Goal: Task Accomplishment & Management: Use online tool/utility

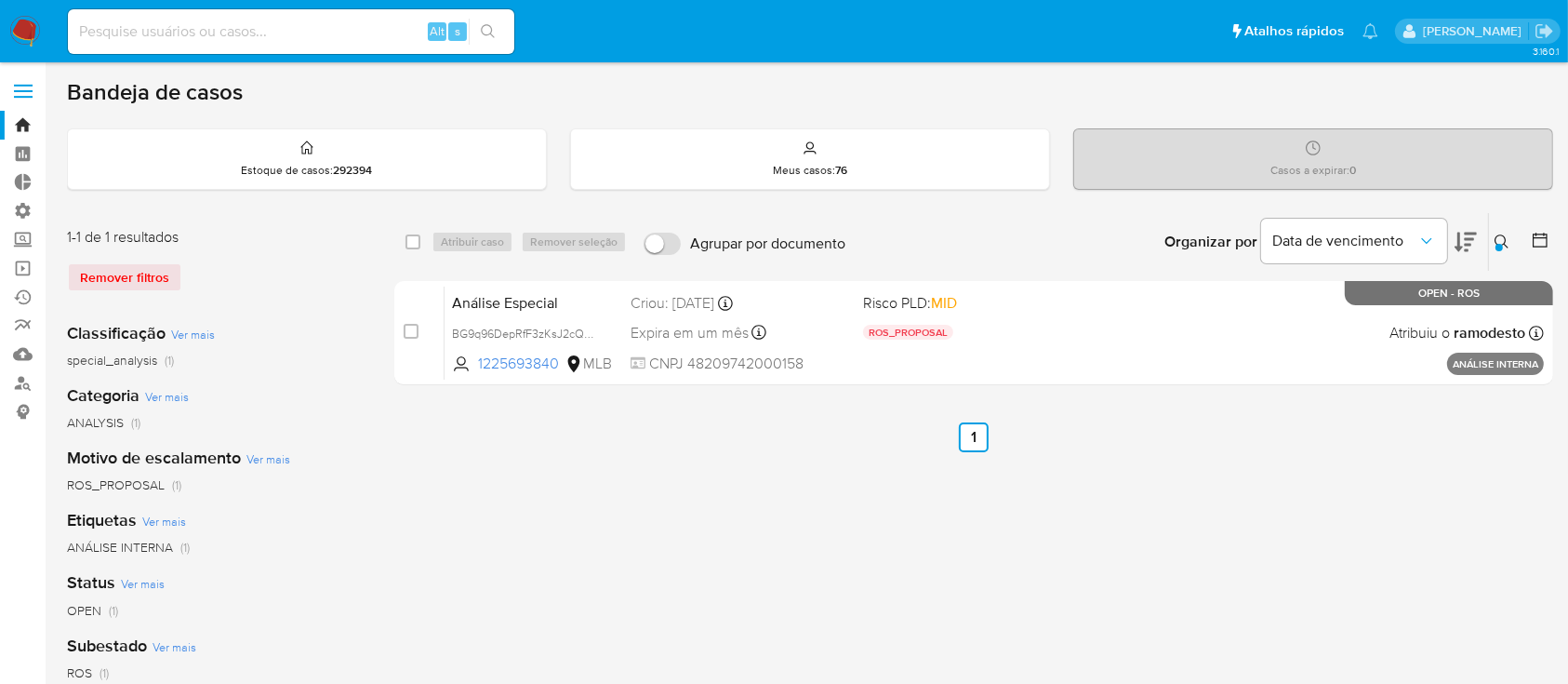
click at [672, 525] on div "select-all-cases-checkbox Atribuir caso Remover seleção Agrupar por documento O…" at bounding box center [974, 620] width 1159 height 817
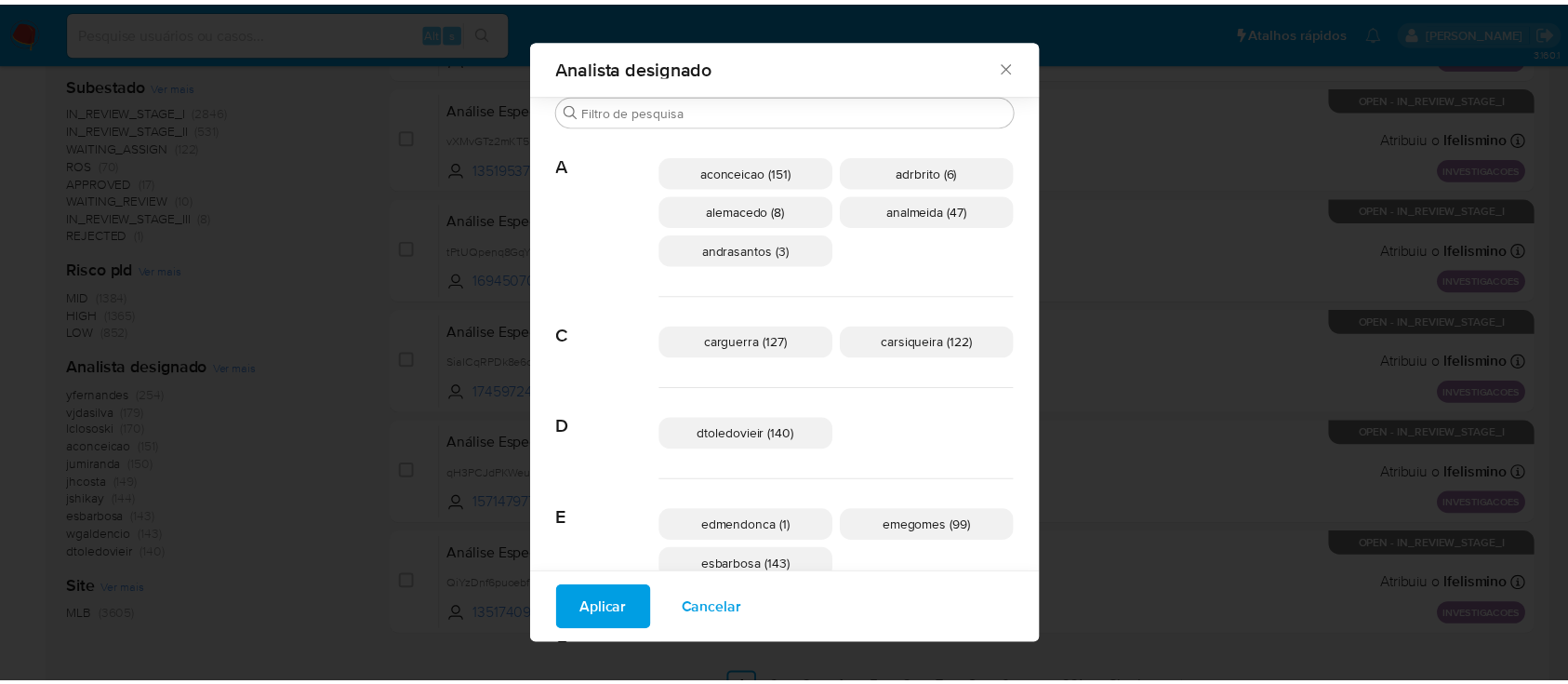
scroll to position [949, 0]
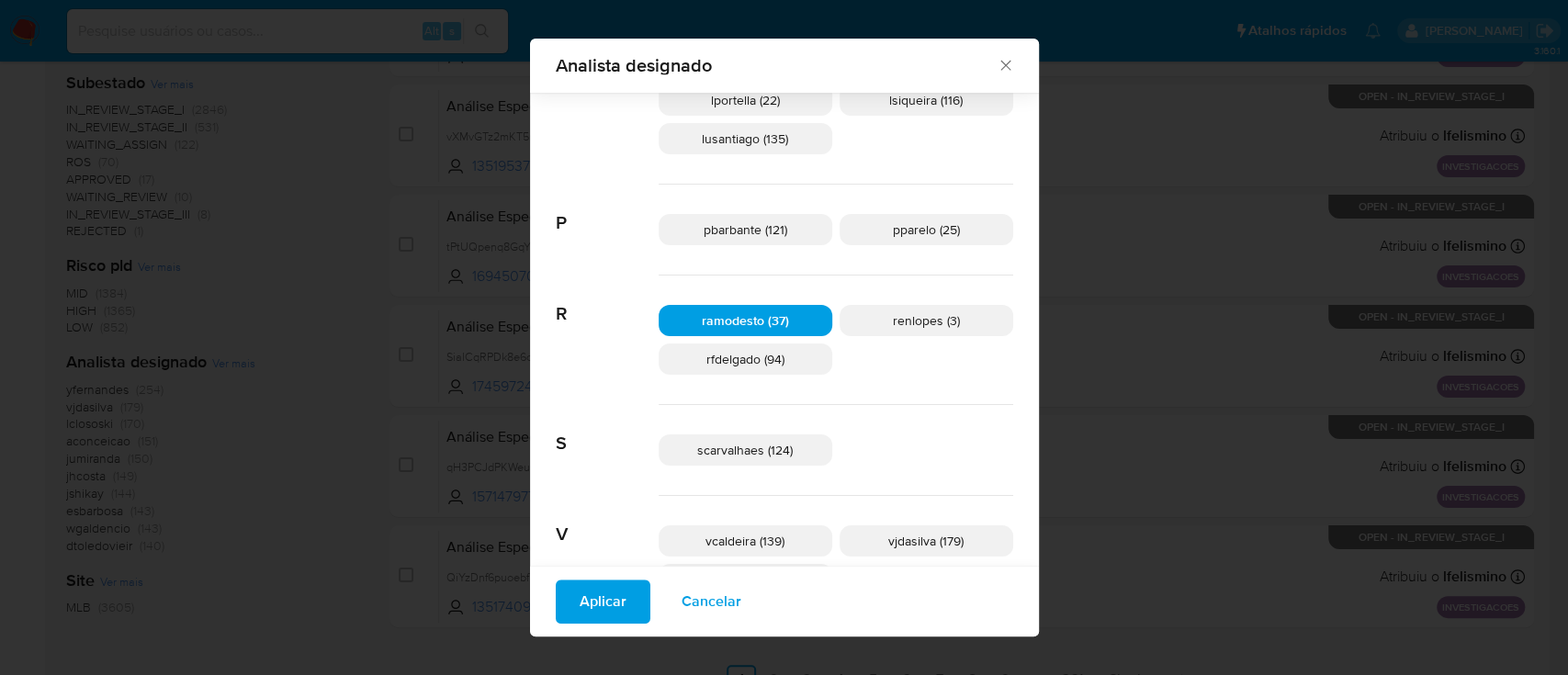
click at [937, 53] on div "Analista designado" at bounding box center [784, 66] width 509 height 54
click at [1000, 64] on icon "Fechar" at bounding box center [1005, 66] width 10 height 10
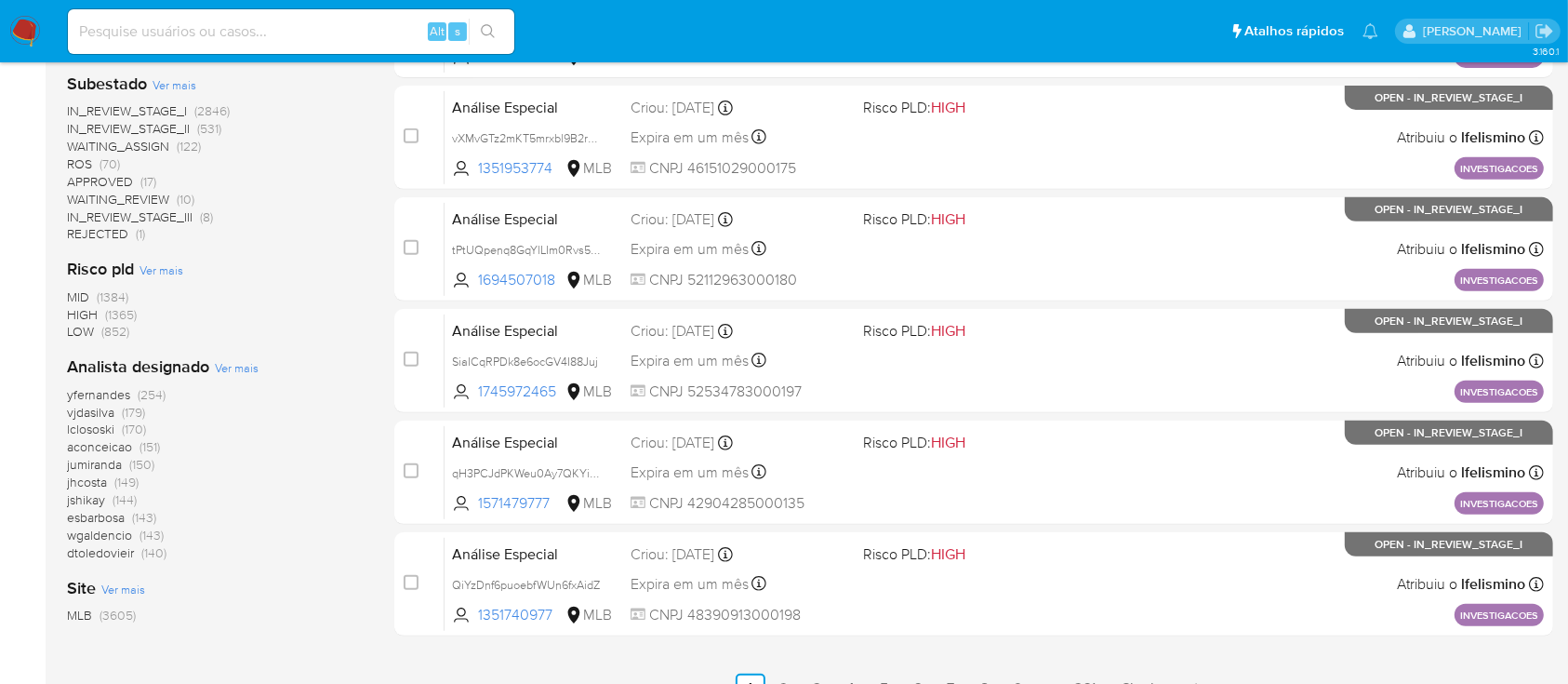
click at [348, 29] on input at bounding box center [291, 31] width 447 height 24
paste input "1494099676"
type input "1494099676"
click at [480, 40] on button "search-icon" at bounding box center [488, 31] width 38 height 26
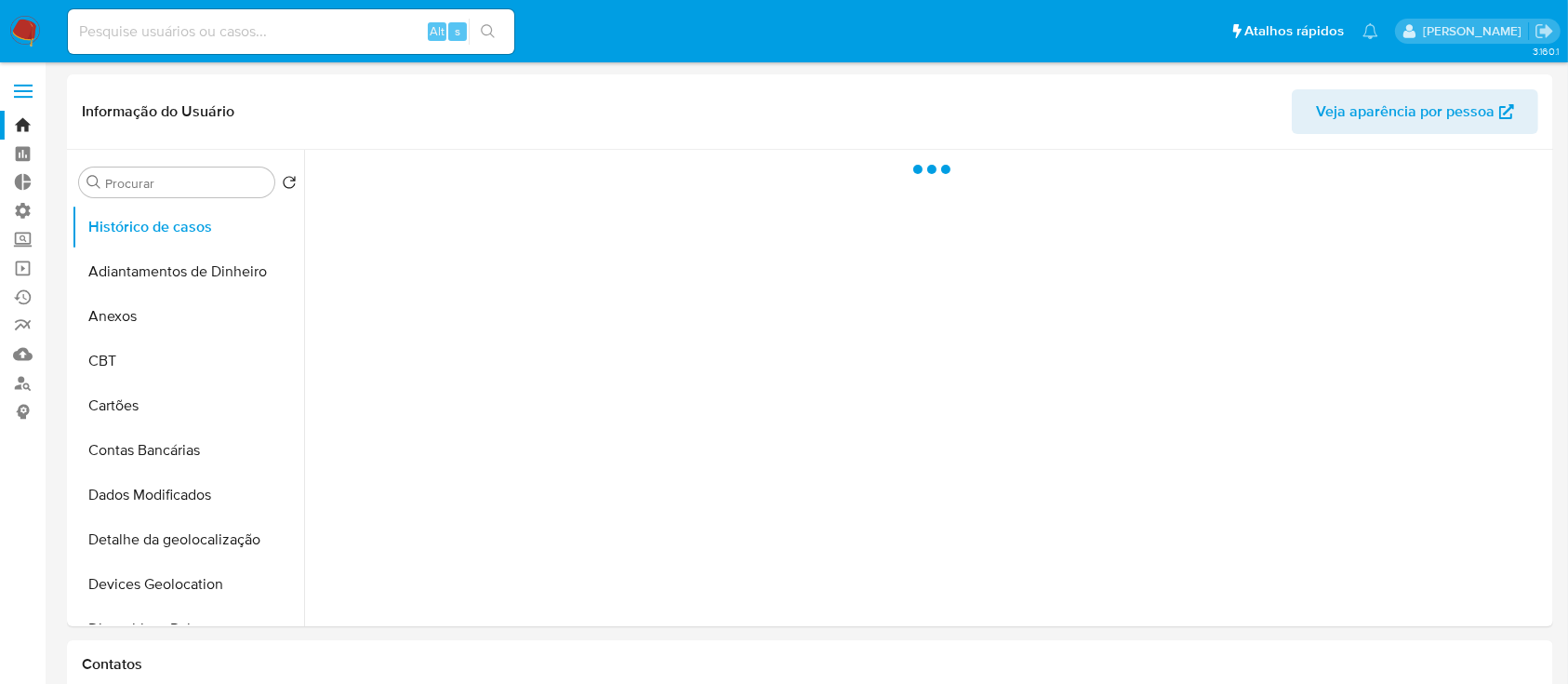
select select "10"
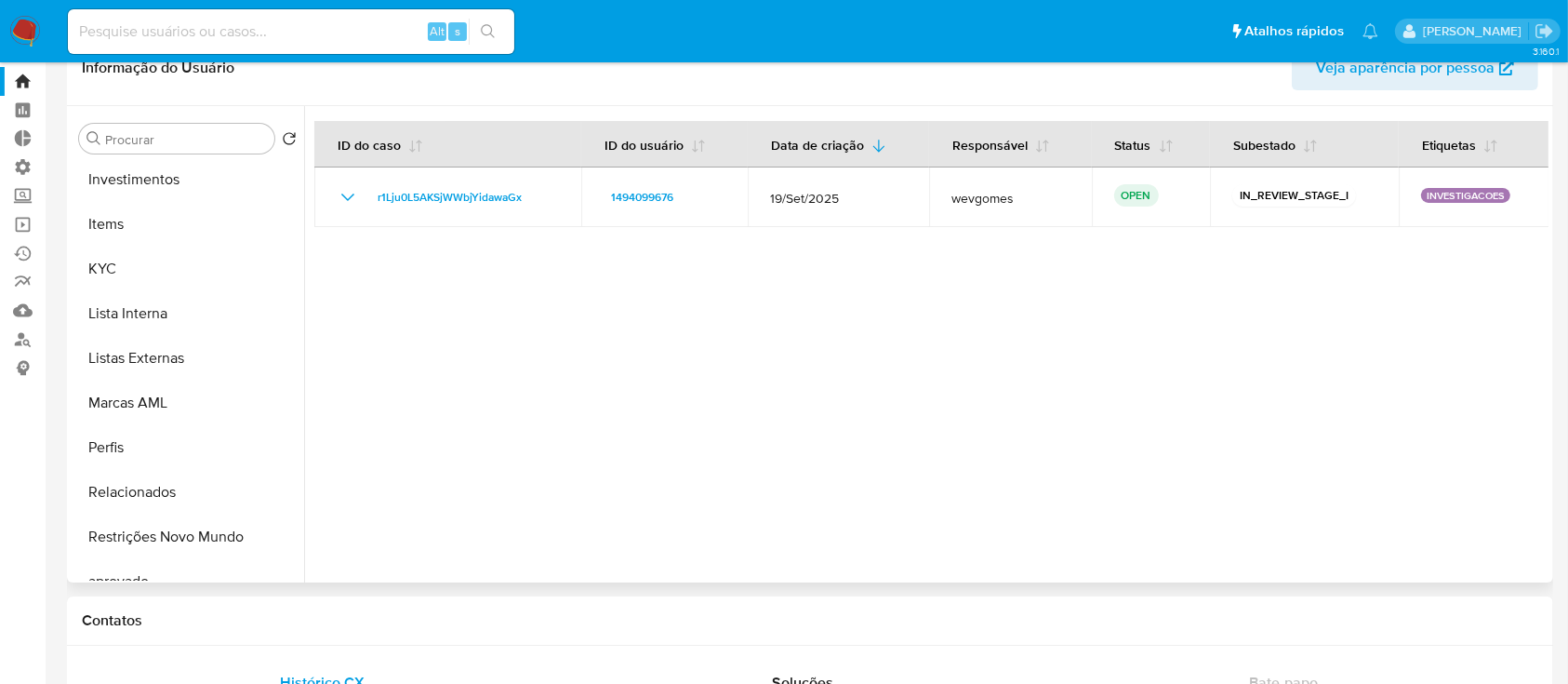
scroll to position [965, 0]
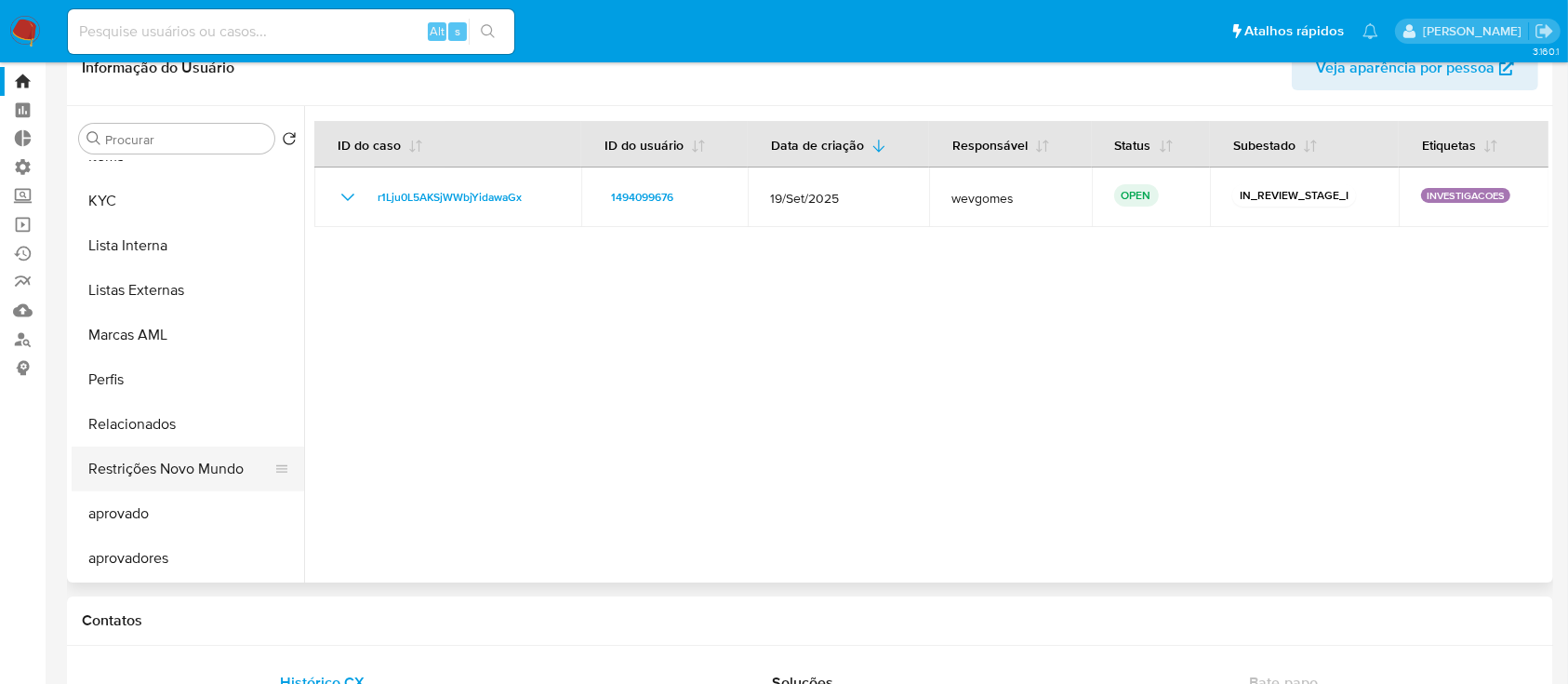
click at [224, 472] on button "Restrições Novo Mundo" at bounding box center [180, 469] width 217 height 45
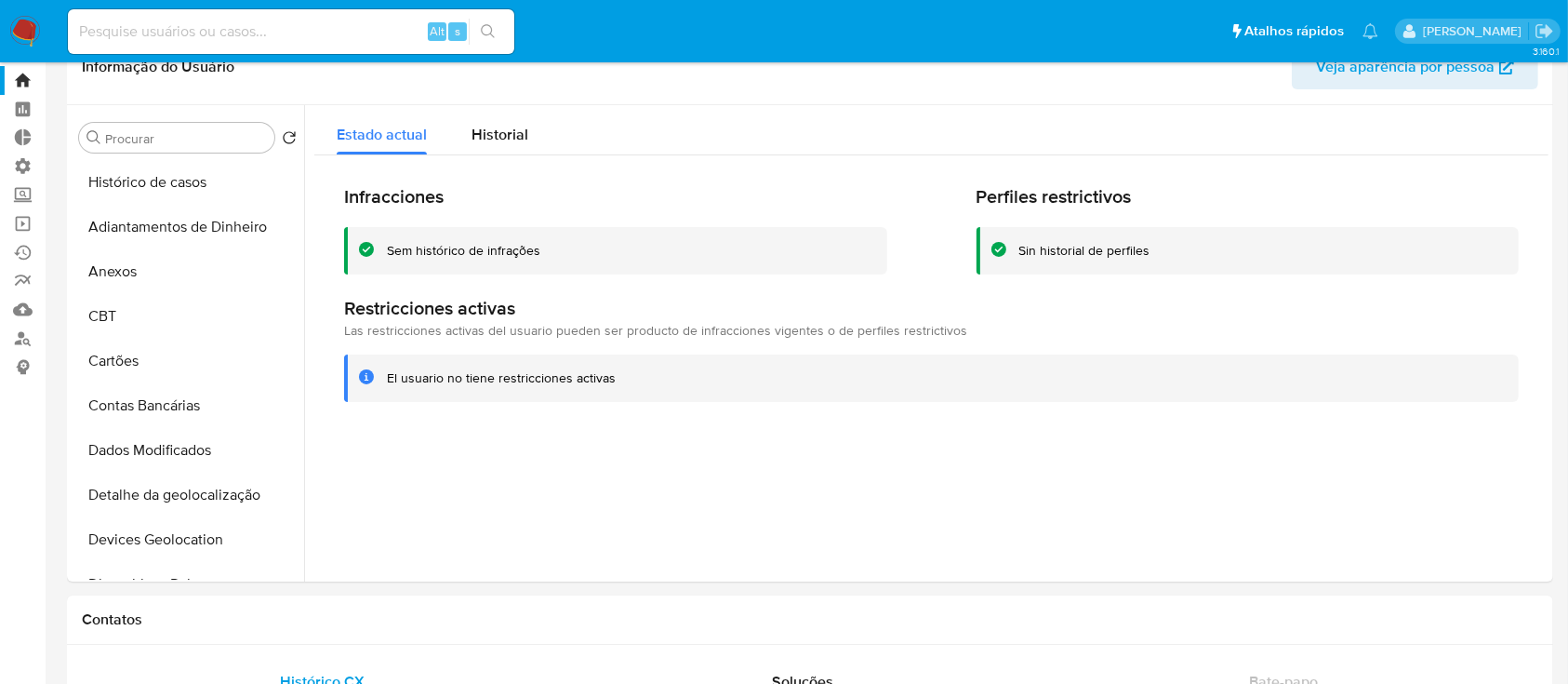
scroll to position [0, 0]
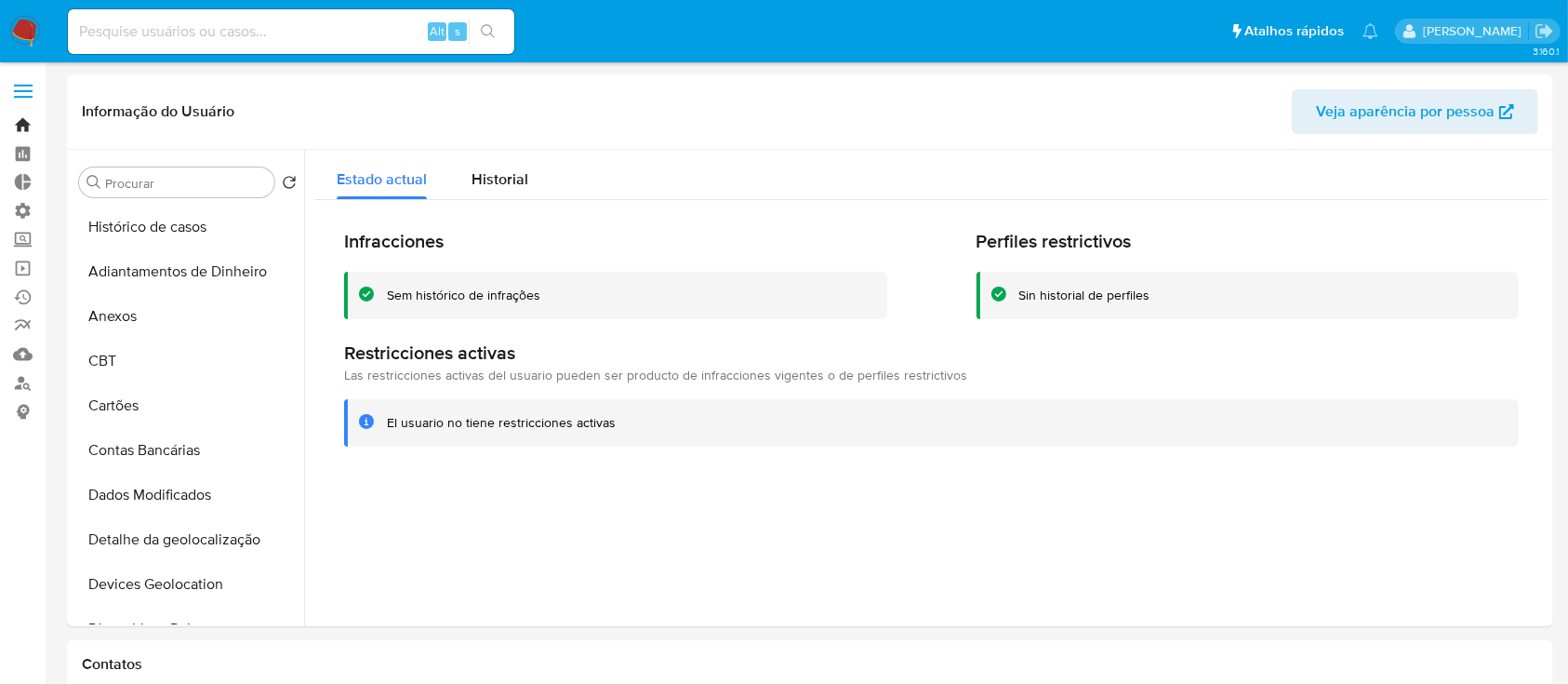
click at [16, 131] on link "Bandeja" at bounding box center [110, 125] width 221 height 28
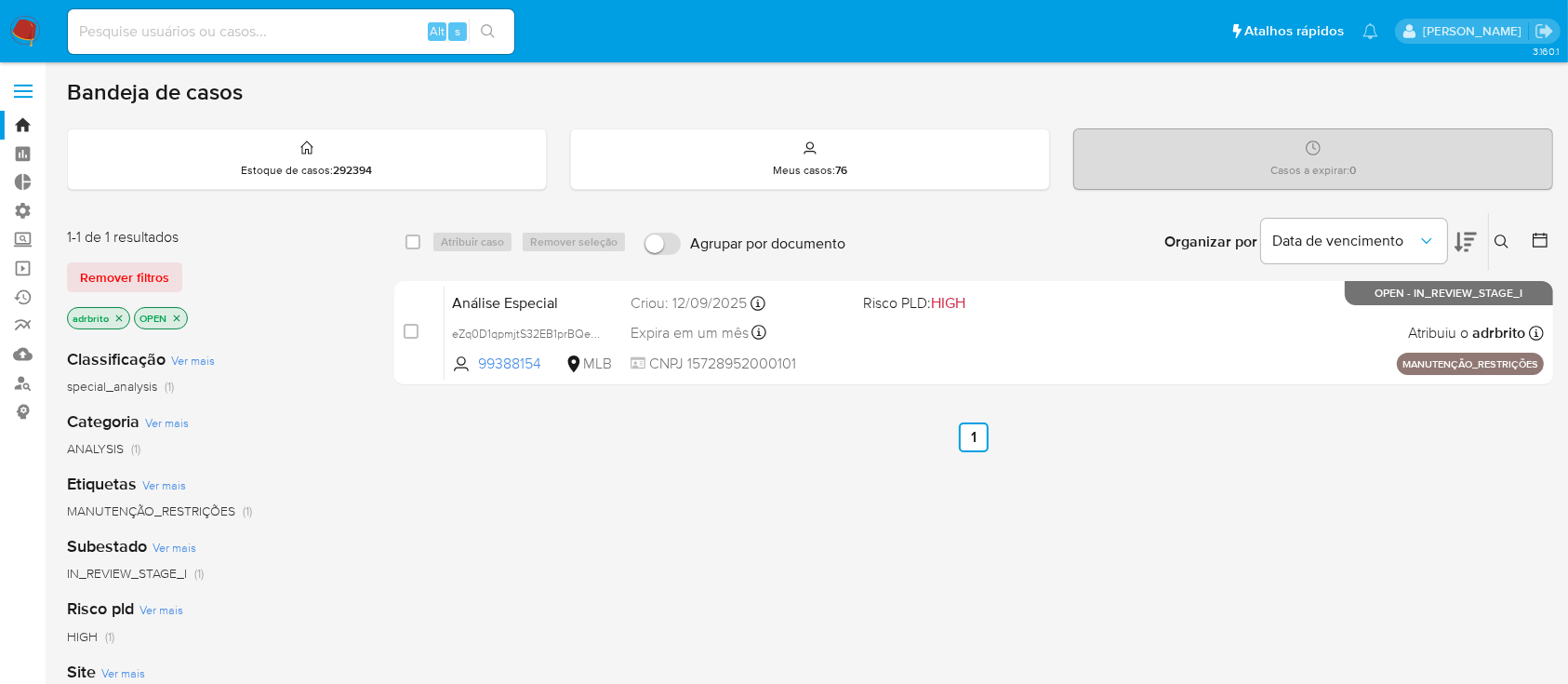
click at [118, 314] on icon "close-filter" at bounding box center [120, 317] width 7 height 7
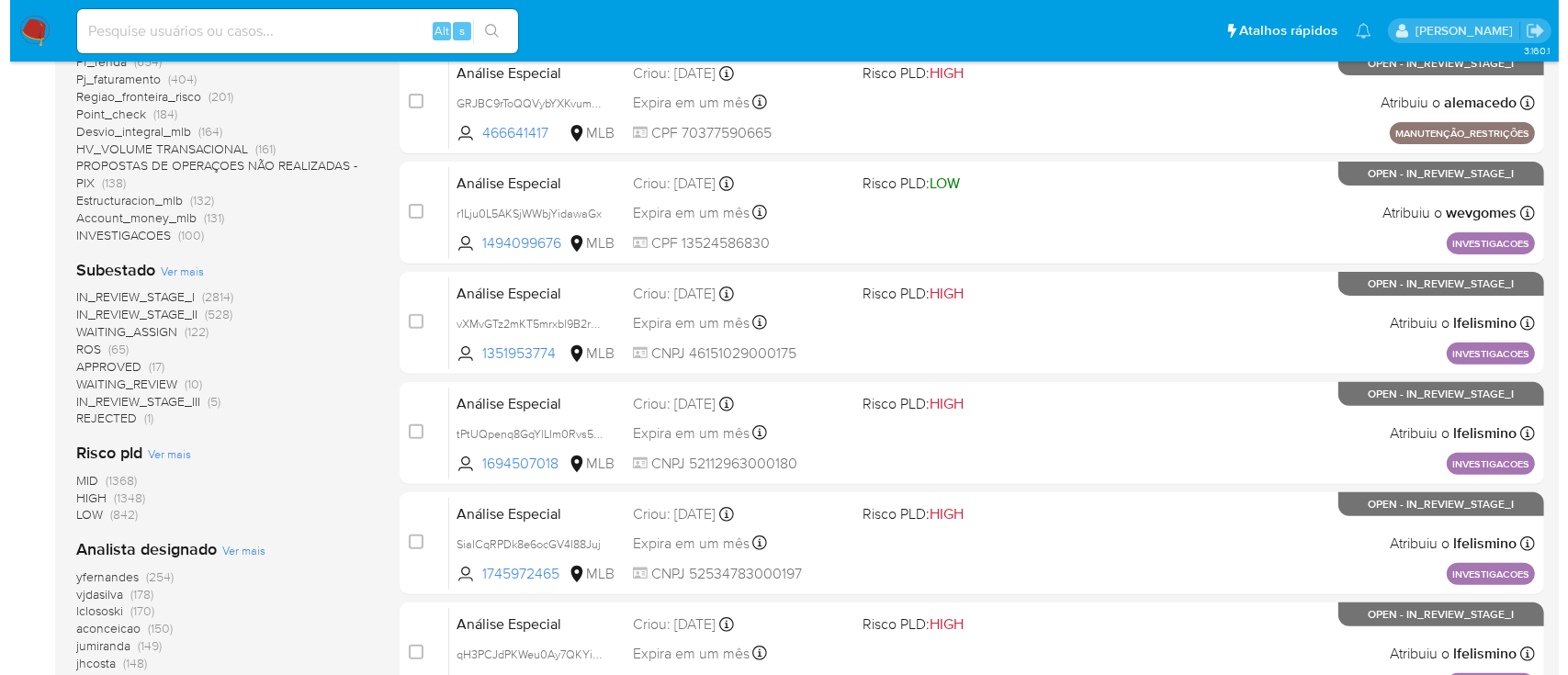
scroll to position [563, 0]
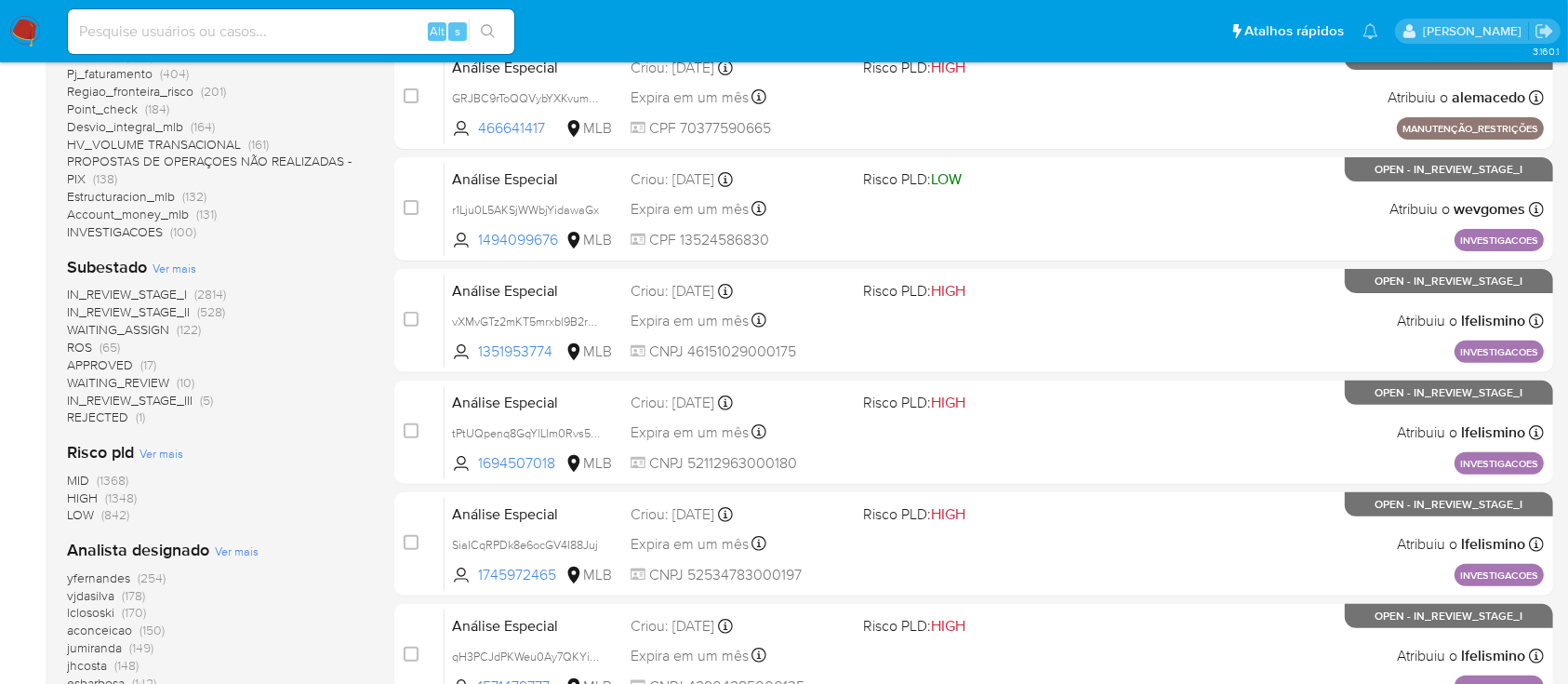
click at [241, 545] on span "Ver mais" at bounding box center [237, 551] width 44 height 17
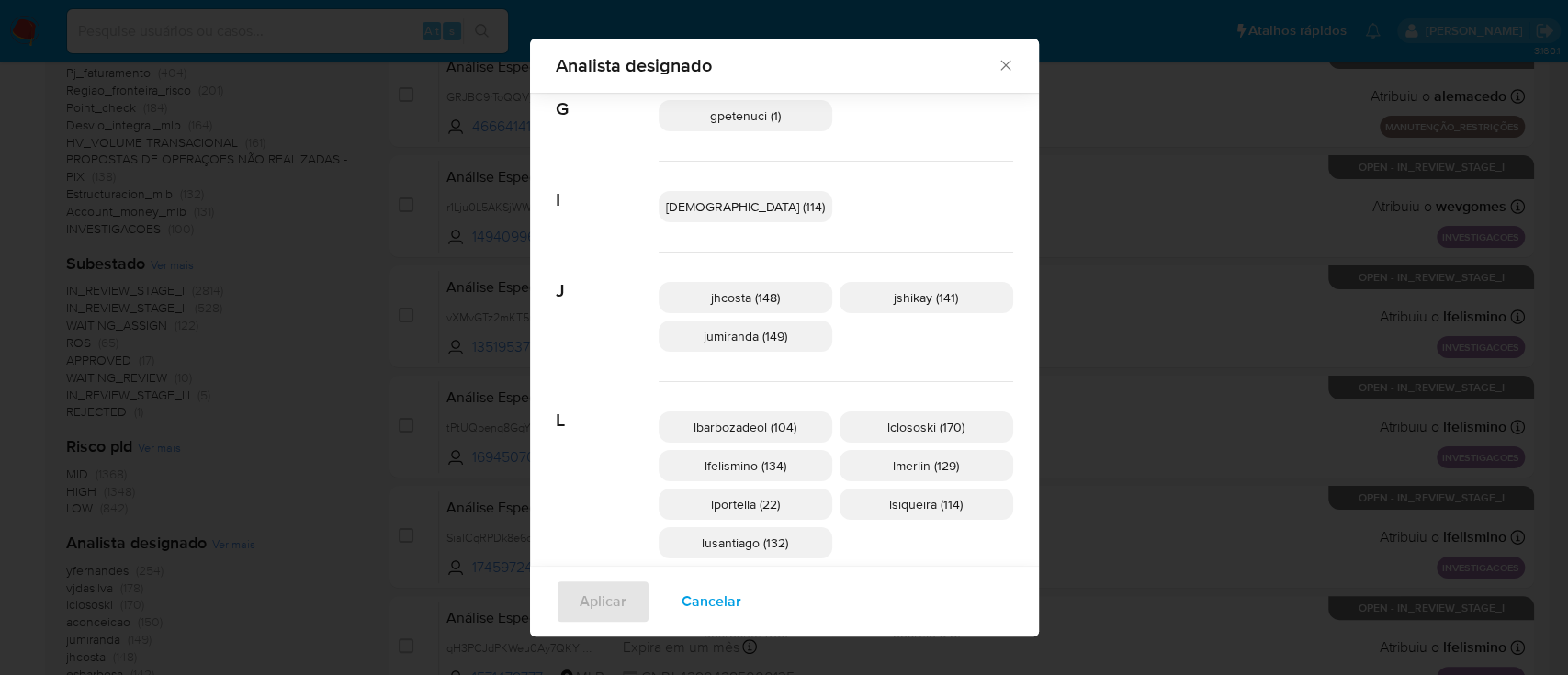
scroll to position [632, 0]
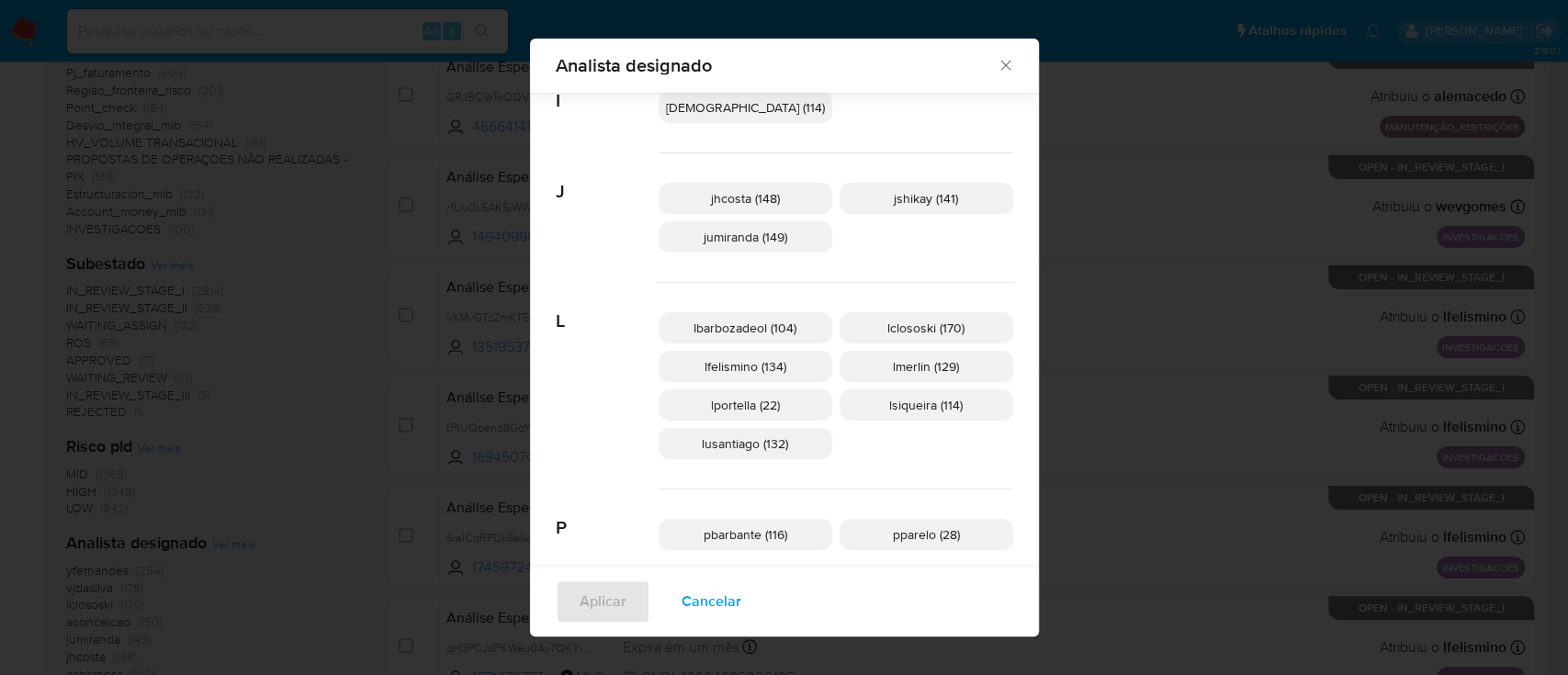
click at [764, 362] on span "lfelismino (134)" at bounding box center [745, 366] width 81 height 19
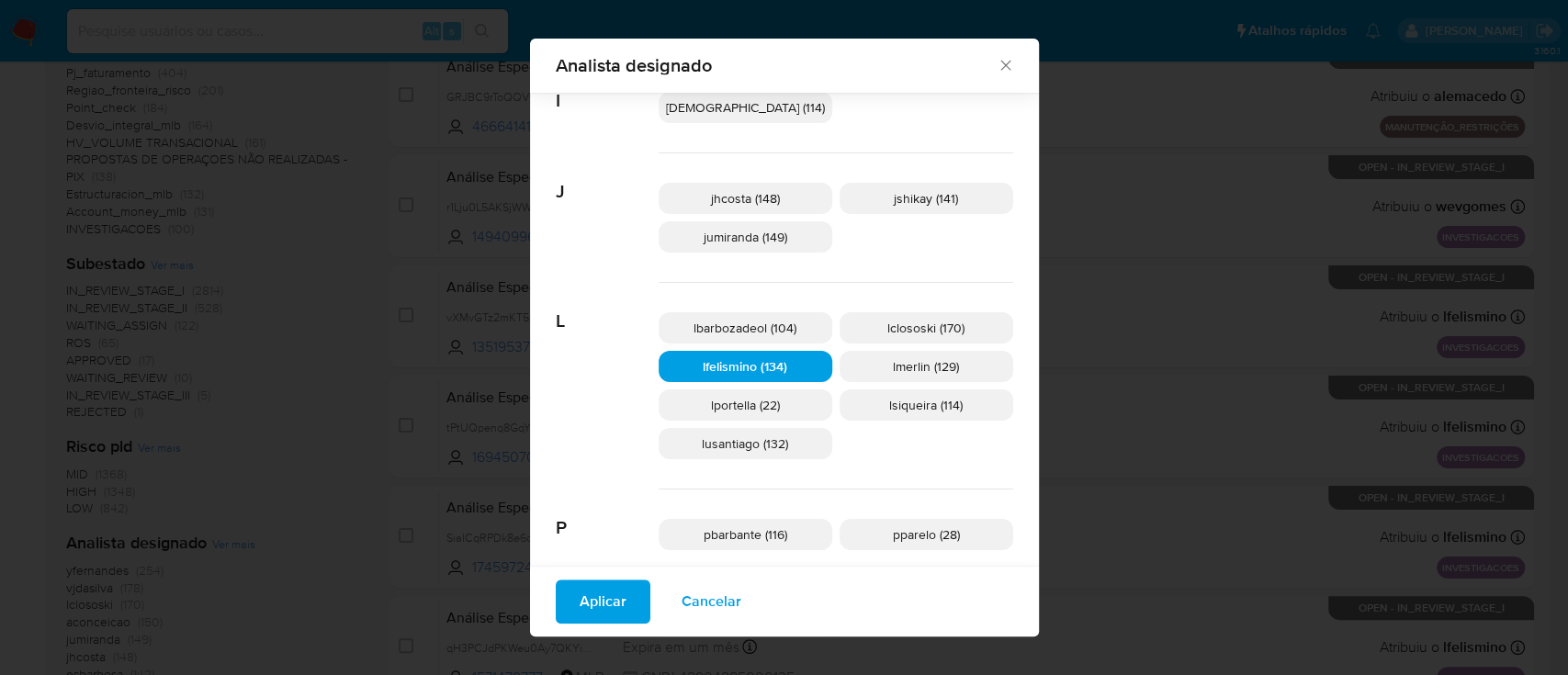
click at [627, 609] on span "Aplicar" at bounding box center [603, 601] width 47 height 40
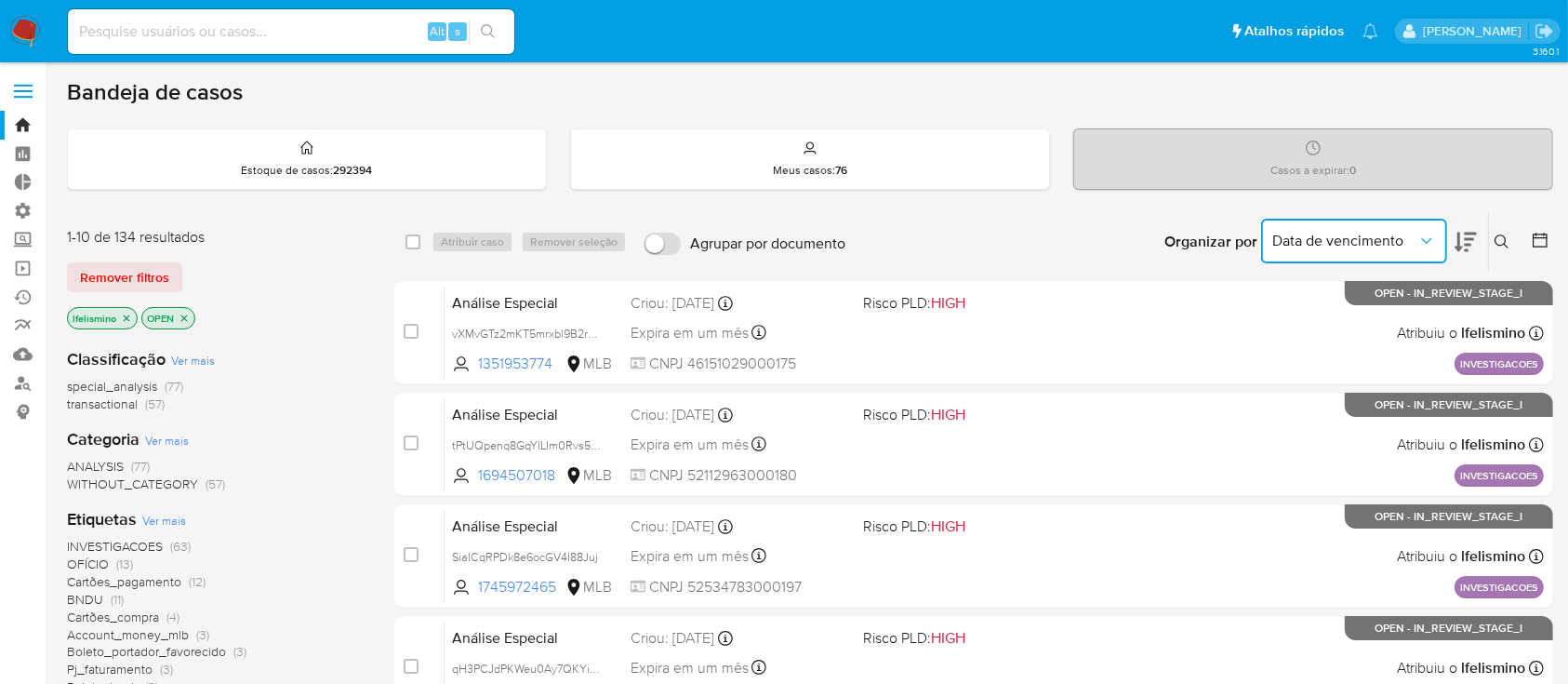
click at [1398, 227] on button "Data de vencimento" at bounding box center [1355, 240] width 186 height 45
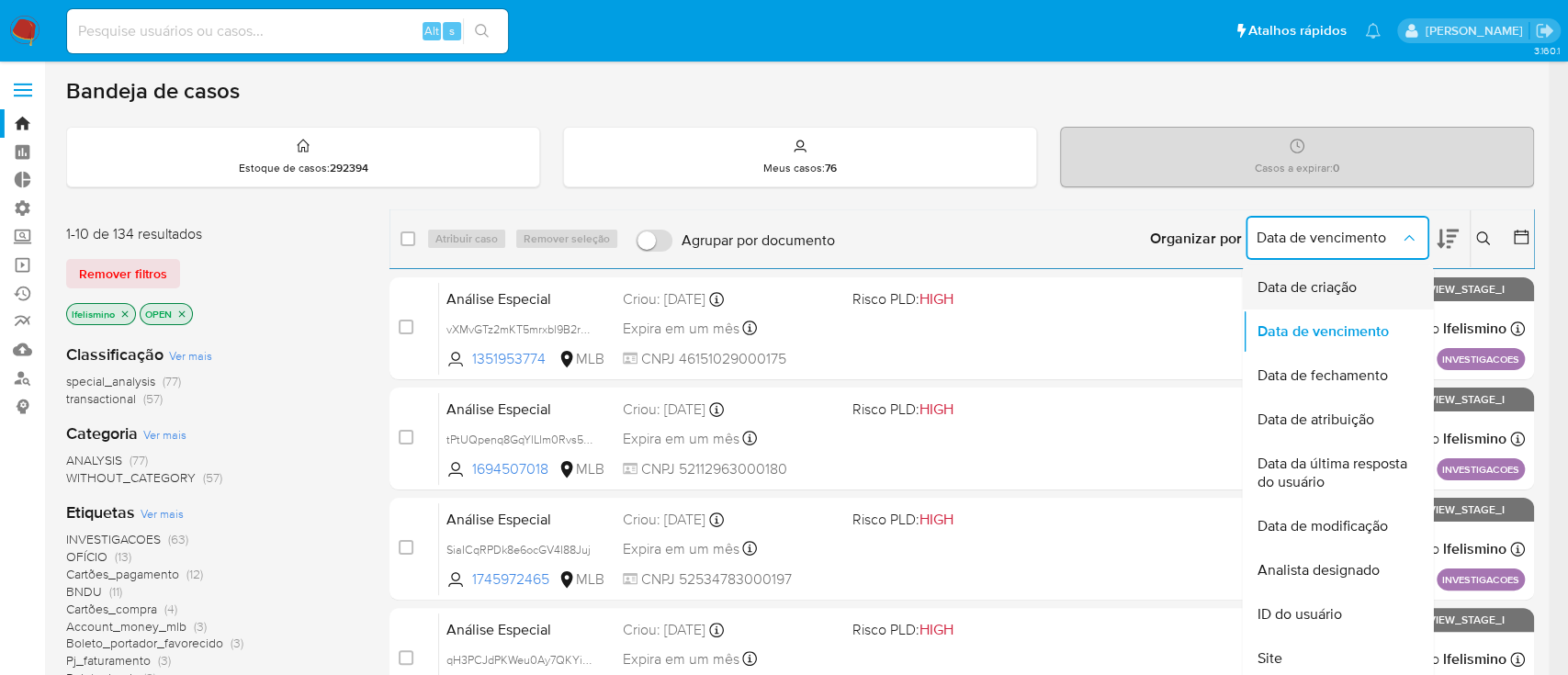
click at [1304, 278] on span "Data de criação" at bounding box center [1307, 287] width 99 height 19
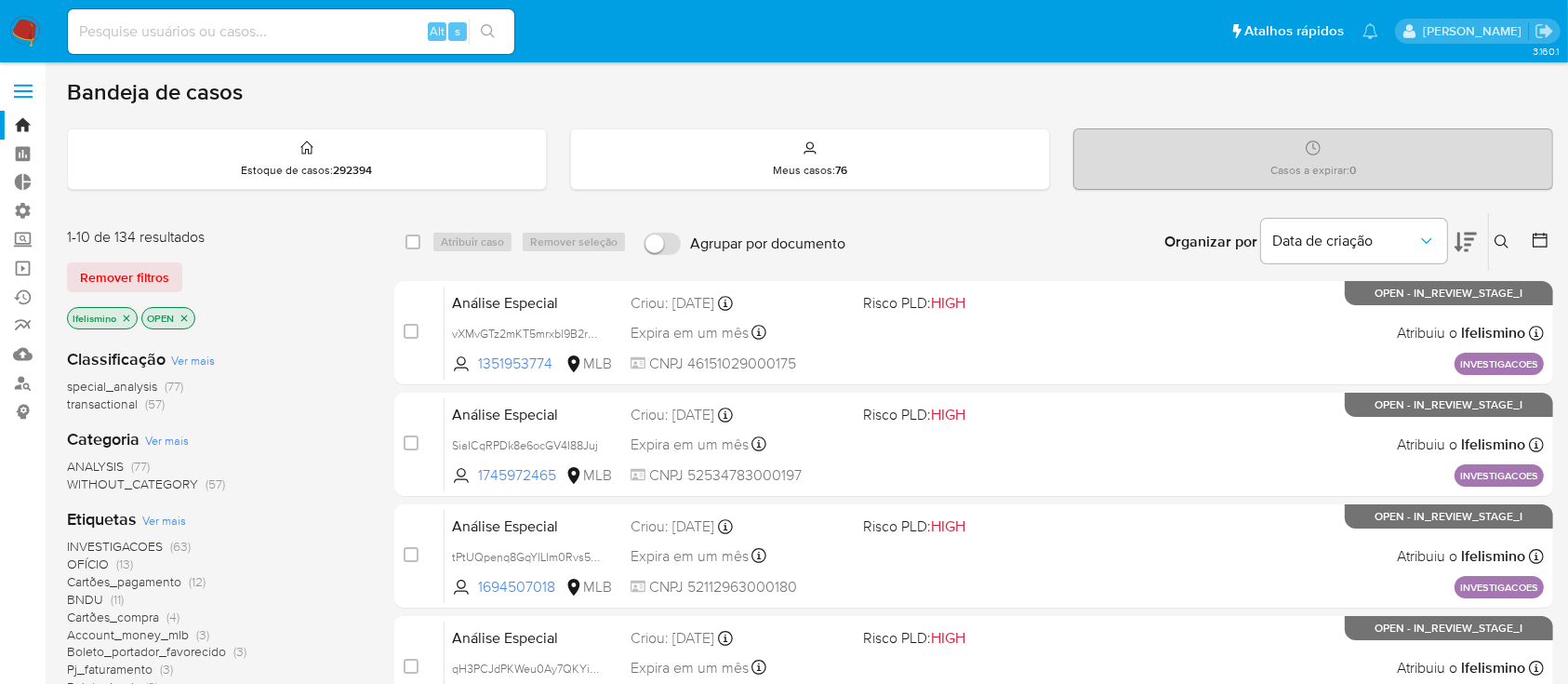
click at [1467, 236] on icon at bounding box center [1467, 242] width 23 height 20
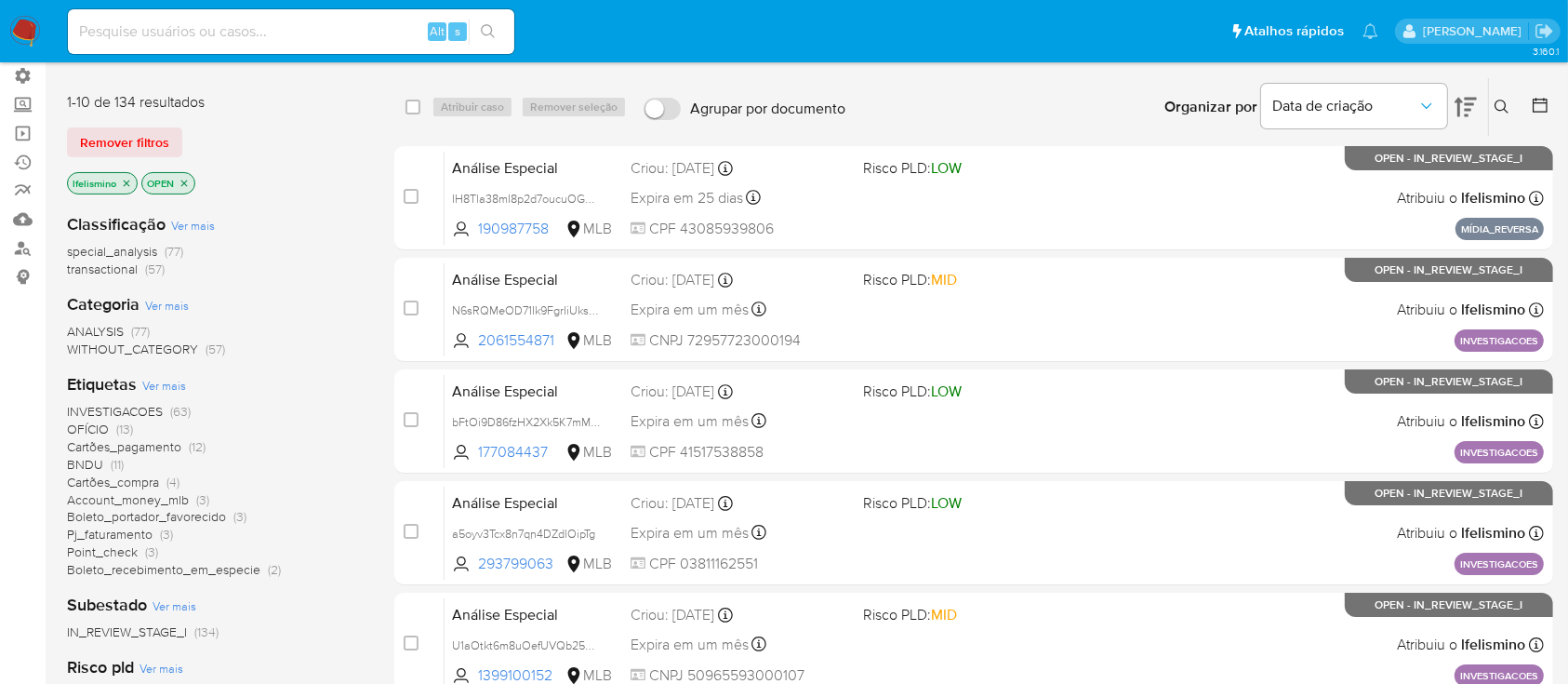
scroll to position [139, 0]
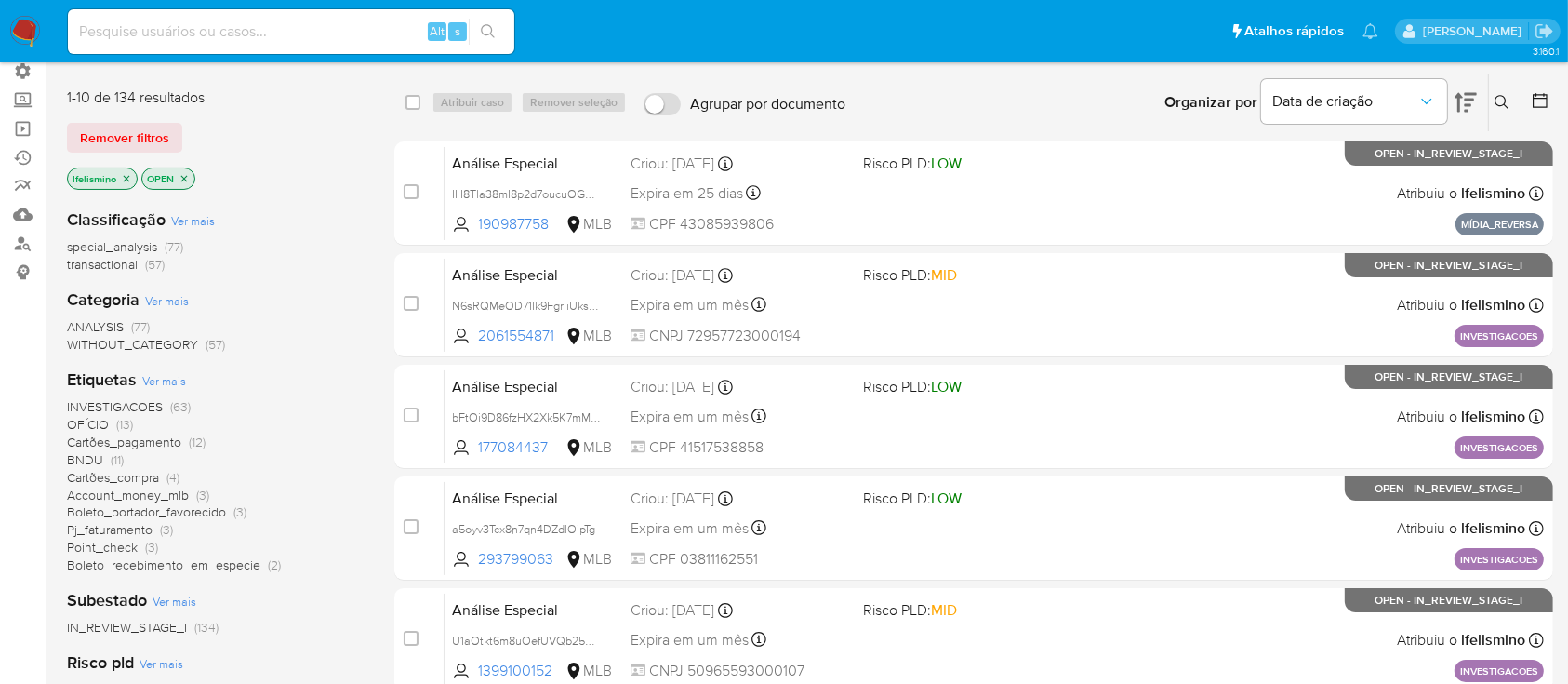
click at [125, 176] on icon "close-filter" at bounding box center [126, 177] width 7 height 7
